Goal: Task Accomplishment & Management: Use online tool/utility

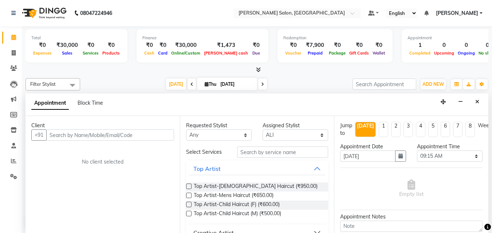
select select "90629"
select select "555"
select select "tentative"
click at [7, 51] on link "Invoice" at bounding box center [10, 53] width 17 height 12
select select "service"
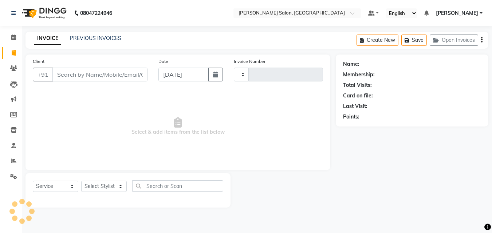
type input "0019"
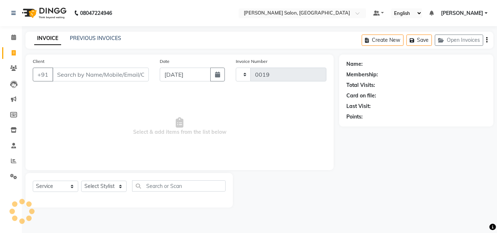
select select "8959"
click at [13, 37] on icon at bounding box center [13, 37] width 5 height 5
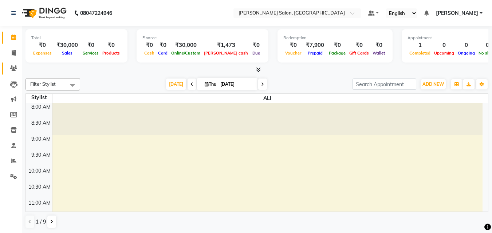
click at [13, 68] on icon at bounding box center [13, 68] width 7 height 5
